Goal: Information Seeking & Learning: Learn about a topic

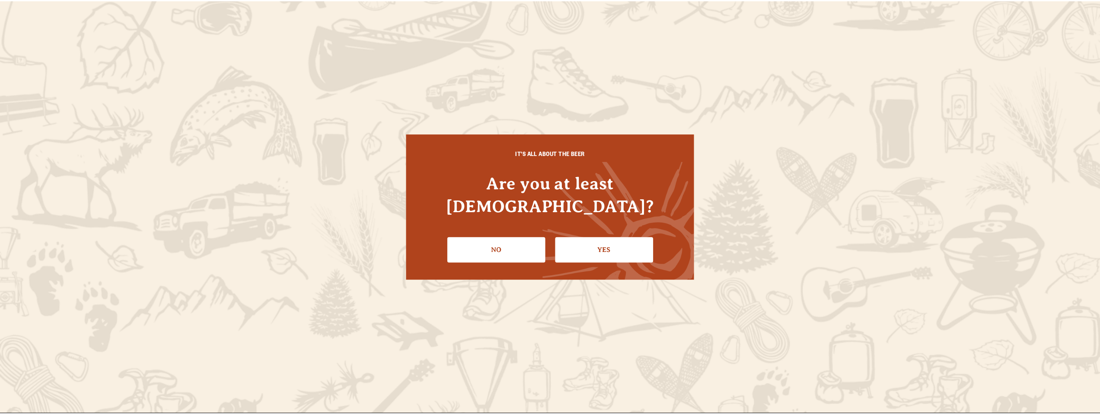
scroll to position [10, 0]
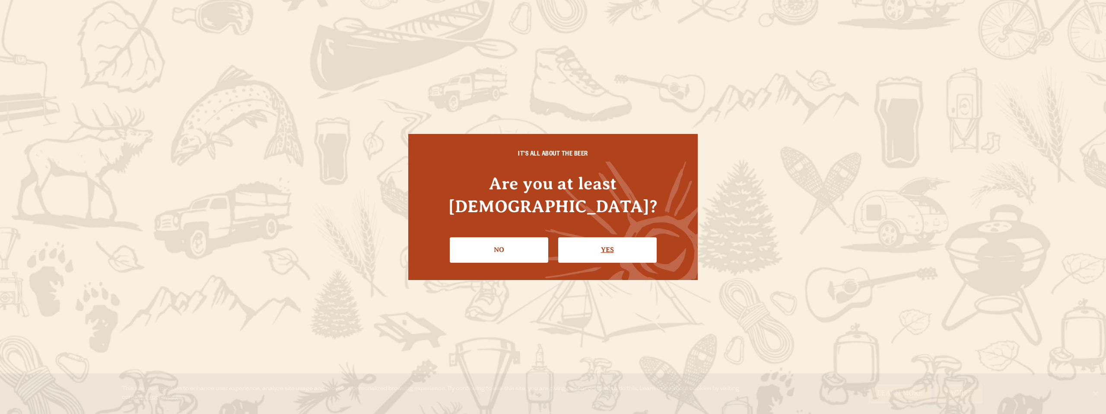
click at [586, 237] on link "Yes" at bounding box center [607, 249] width 99 height 25
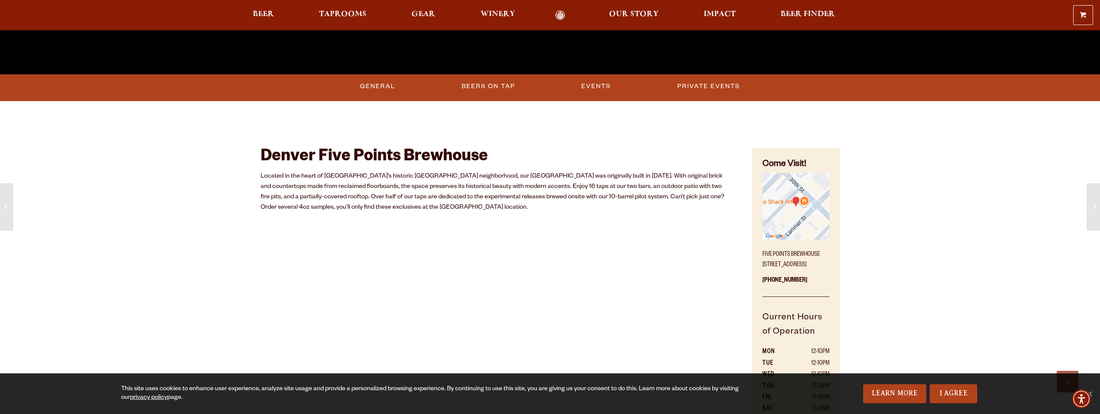
scroll to position [370, 0]
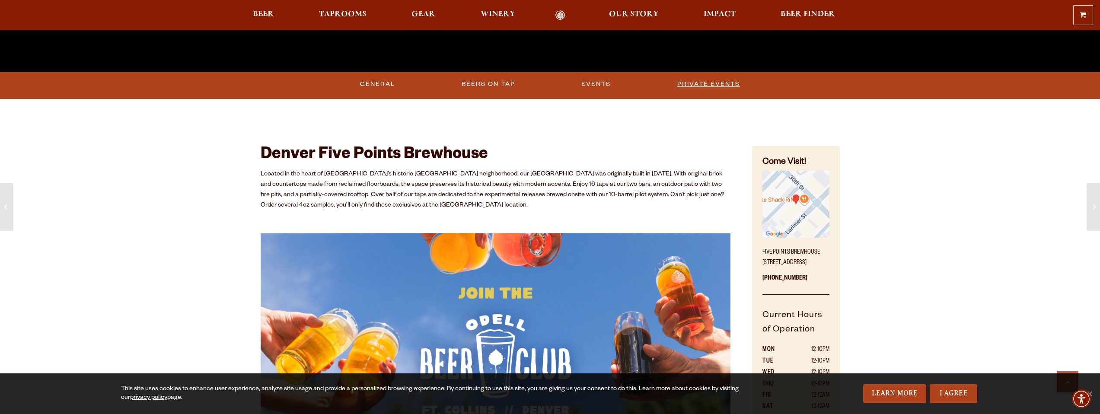
click at [695, 92] on link "Private Events" at bounding box center [709, 84] width 70 height 20
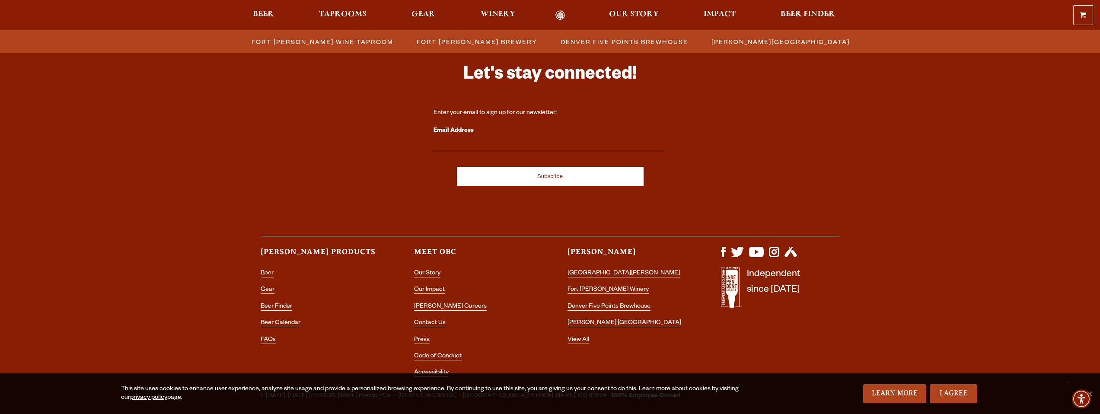
scroll to position [2566, 0]
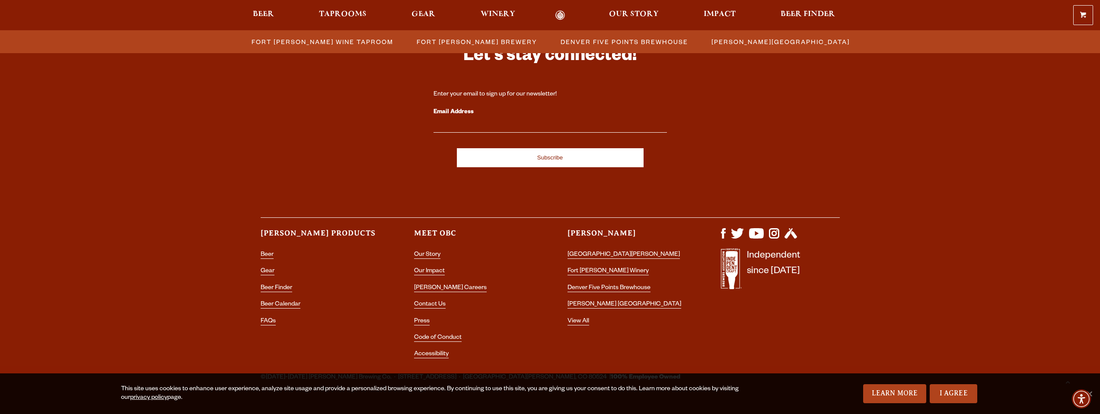
click at [577, 316] on li "View All" at bounding box center [626, 321] width 119 height 11
click at [577, 318] on link "View All" at bounding box center [578, 322] width 22 height 8
